Goal: Task Accomplishment & Management: Manage account settings

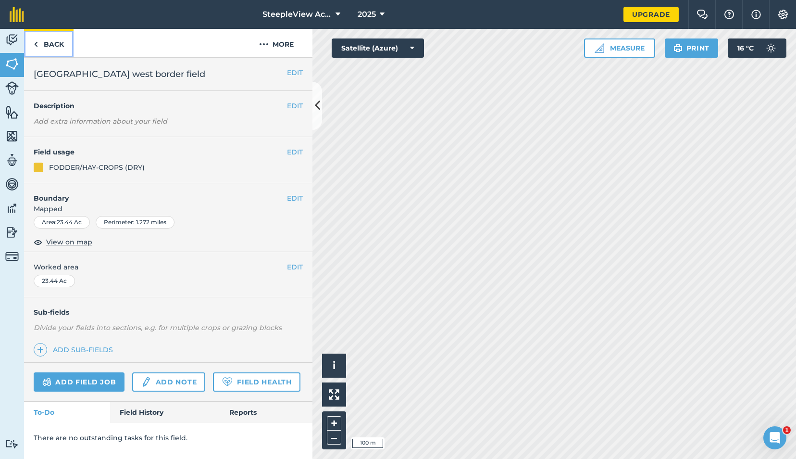
click at [47, 40] on link "Back" at bounding box center [49, 43] width 50 height 28
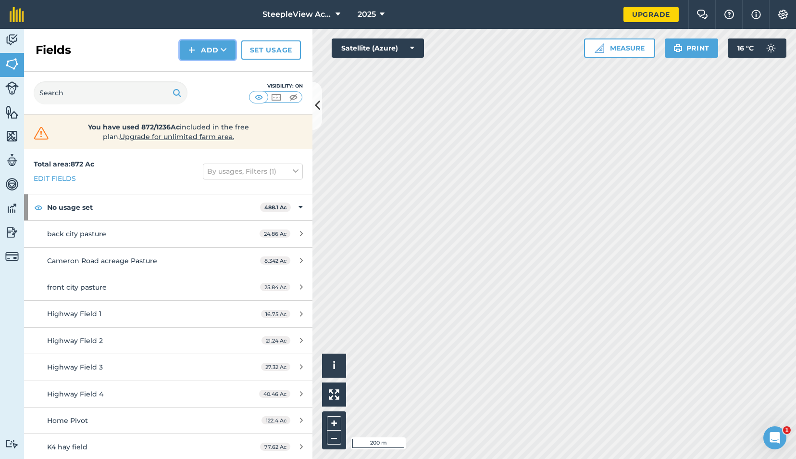
click at [211, 52] on button "Add" at bounding box center [208, 49] width 56 height 19
click at [205, 72] on link "Draw" at bounding box center [207, 71] width 53 height 21
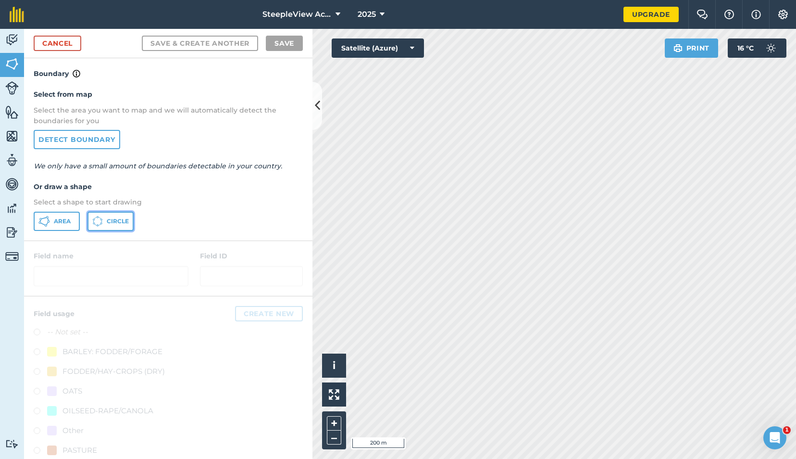
click at [109, 221] on span "Circle" at bounding box center [118, 221] width 22 height 8
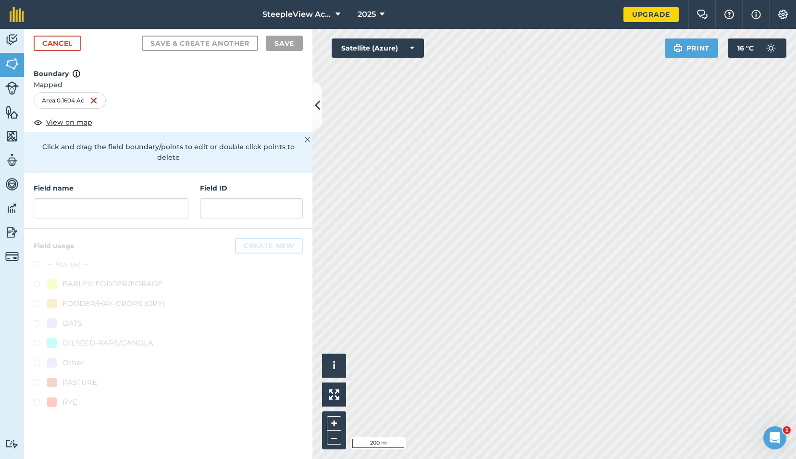
click at [102, 99] on div "Area : 0.1604 Ac" at bounding box center [70, 100] width 72 height 16
click at [93, 101] on img at bounding box center [94, 101] width 8 height 12
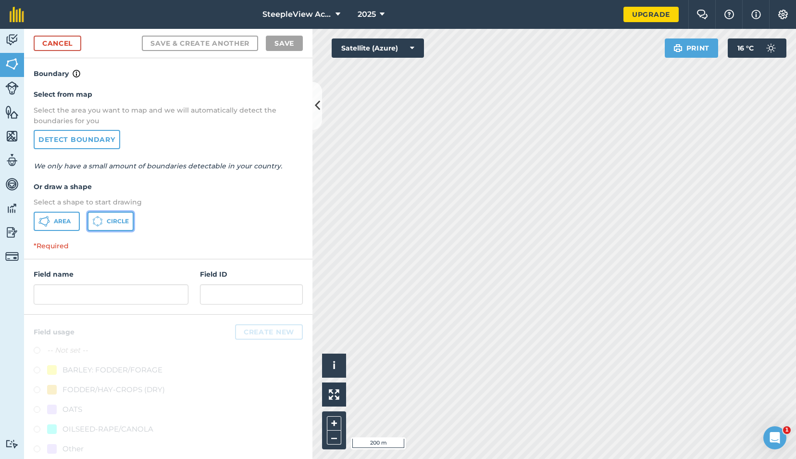
drag, startPoint x: 105, startPoint y: 218, endPoint x: 113, endPoint y: 216, distance: 8.3
click at [106, 218] on button "Circle" at bounding box center [110, 220] width 46 height 19
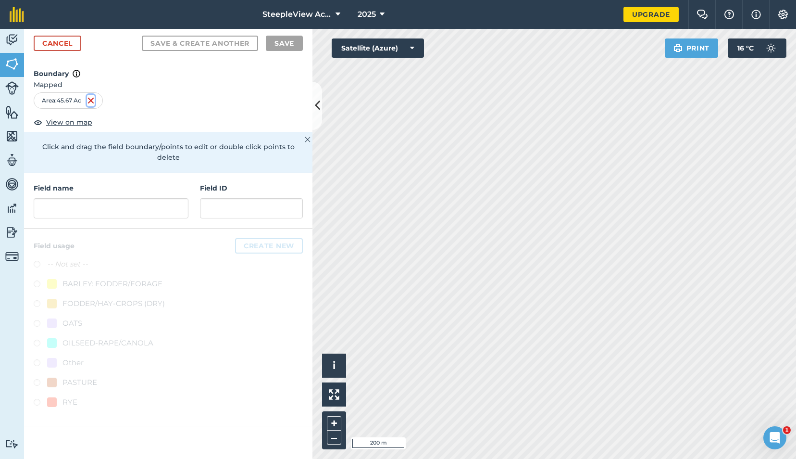
click at [90, 101] on img at bounding box center [91, 101] width 8 height 12
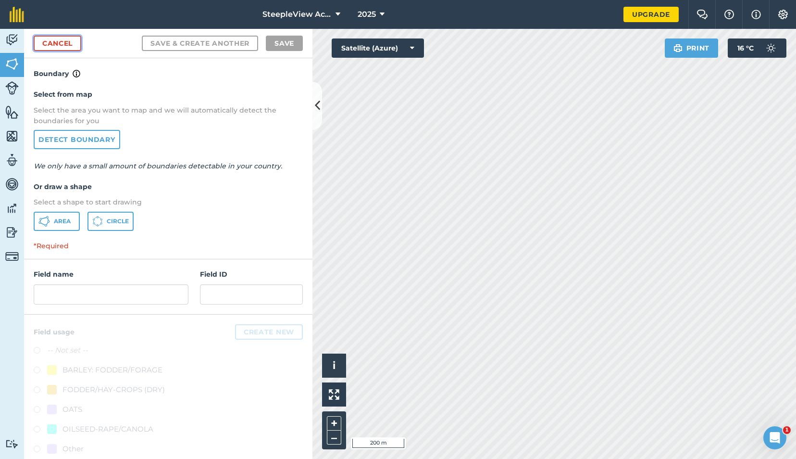
click at [63, 44] on link "Cancel" at bounding box center [58, 43] width 48 height 15
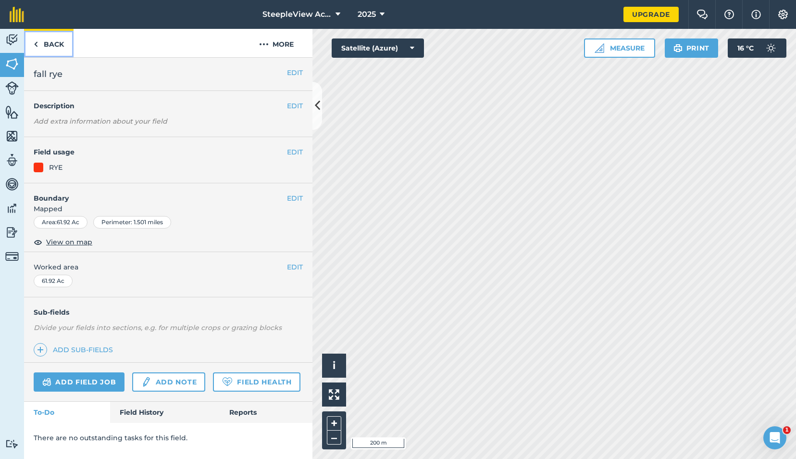
click at [42, 40] on link "Back" at bounding box center [49, 43] width 50 height 28
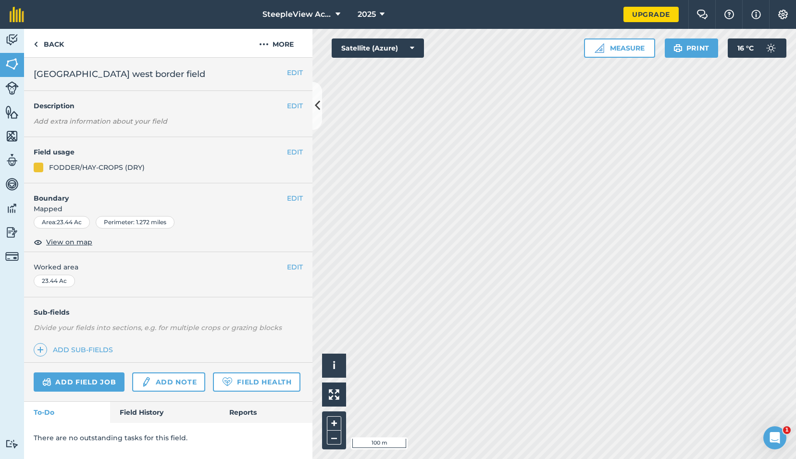
click at [72, 222] on div "Area : 23.44 Ac" at bounding box center [62, 222] width 56 height 12
click at [294, 197] on button "EDIT" at bounding box center [295, 198] width 16 height 11
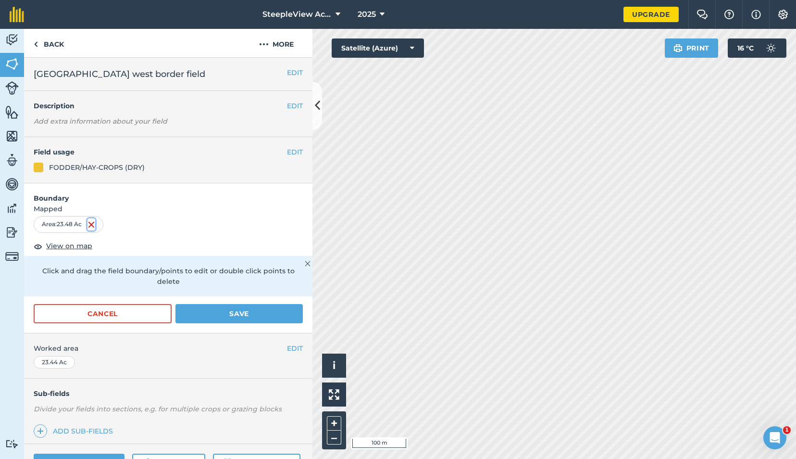
click at [92, 221] on img at bounding box center [91, 225] width 8 height 12
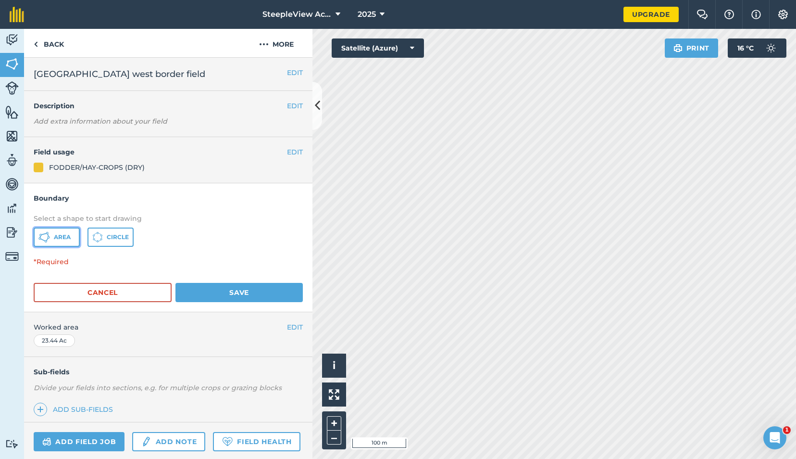
click at [50, 236] on icon at bounding box center [49, 237] width 2 height 2
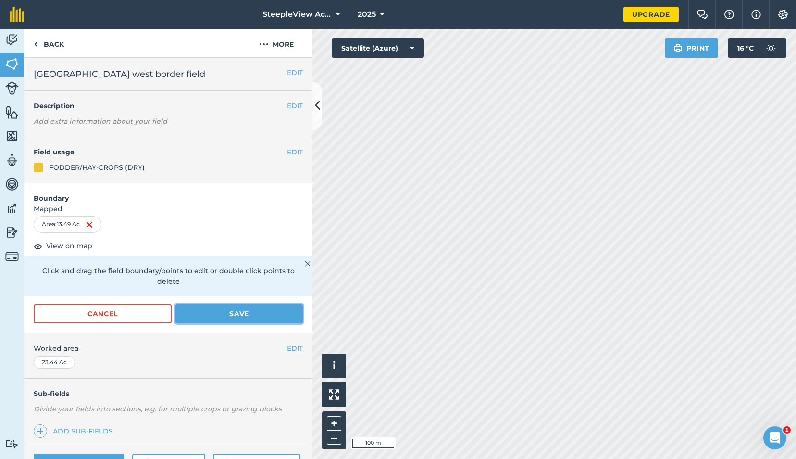
click at [276, 310] on button "Save" at bounding box center [238, 313] width 127 height 19
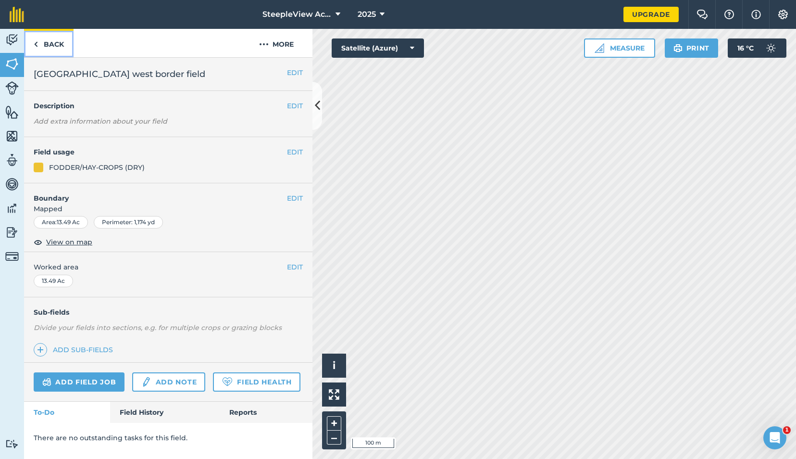
click at [49, 44] on link "Back" at bounding box center [49, 43] width 50 height 28
click at [46, 41] on link "Back" at bounding box center [49, 43] width 50 height 28
click at [294, 73] on button "EDIT" at bounding box center [295, 72] width 16 height 11
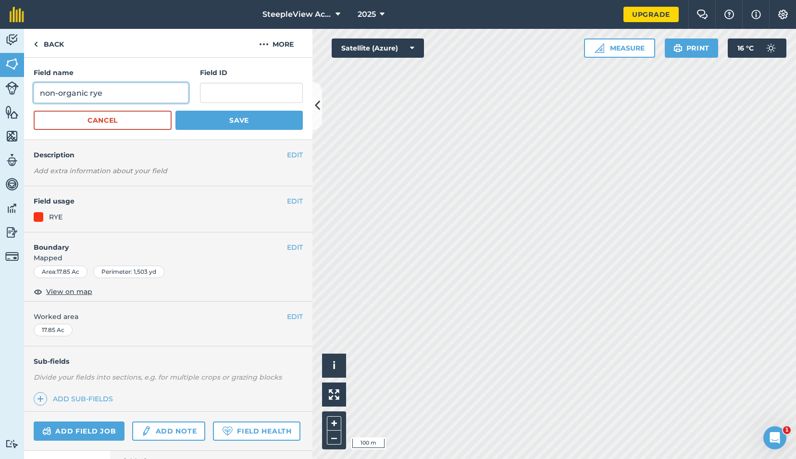
drag, startPoint x: 90, startPoint y: 94, endPoint x: 27, endPoint y: 92, distance: 63.0
click at [27, 92] on div "Field name non-organic rye Field ID Cancel Save" at bounding box center [168, 99] width 288 height 82
type input "rye"
click at [188, 118] on button "Save" at bounding box center [238, 120] width 127 height 19
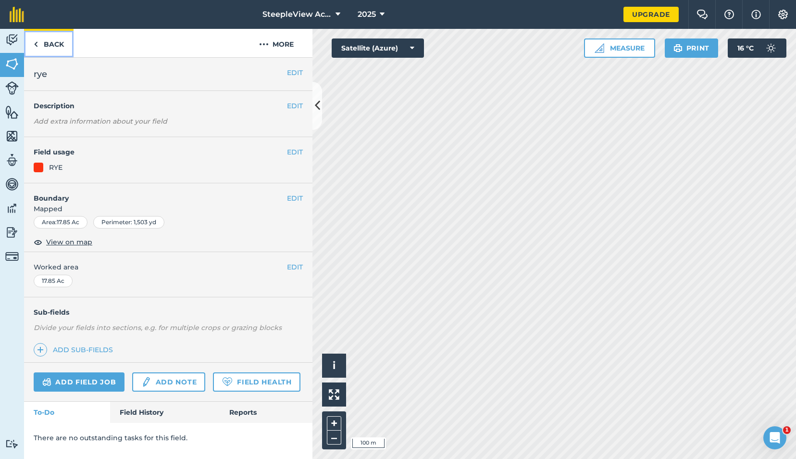
click at [49, 44] on link "Back" at bounding box center [49, 43] width 50 height 28
